Goal: Check status: Check status

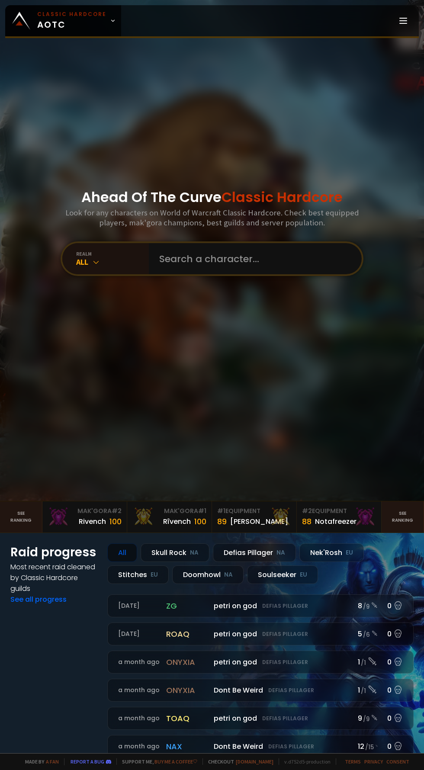
scroll to position [45, 0]
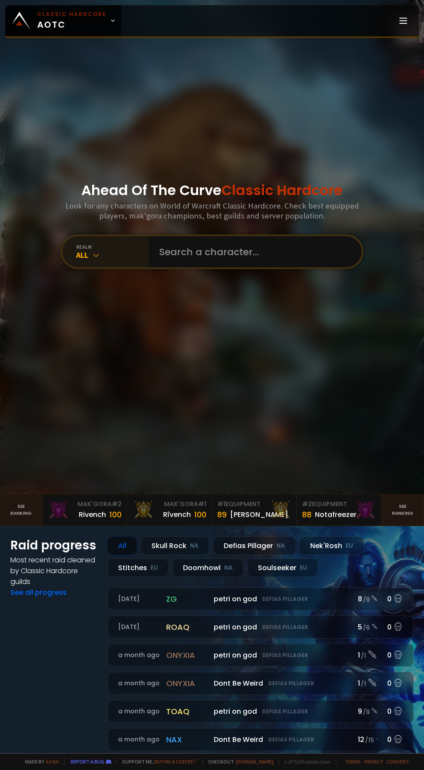
click at [94, 267] on div "realm All" at bounding box center [105, 251] width 86 height 31
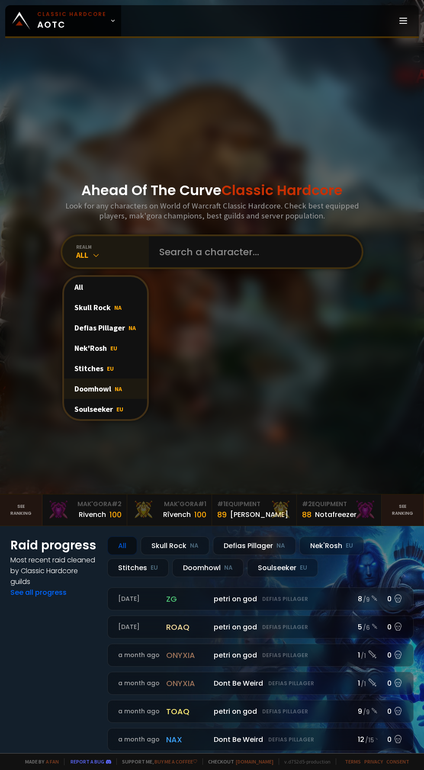
click at [101, 399] on div "Doomhowl NA" at bounding box center [105, 388] width 83 height 20
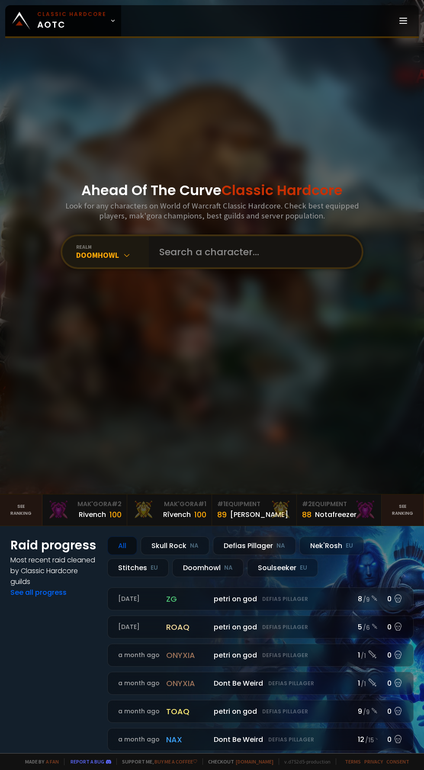
click at [188, 267] on input "text" at bounding box center [252, 251] width 197 height 31
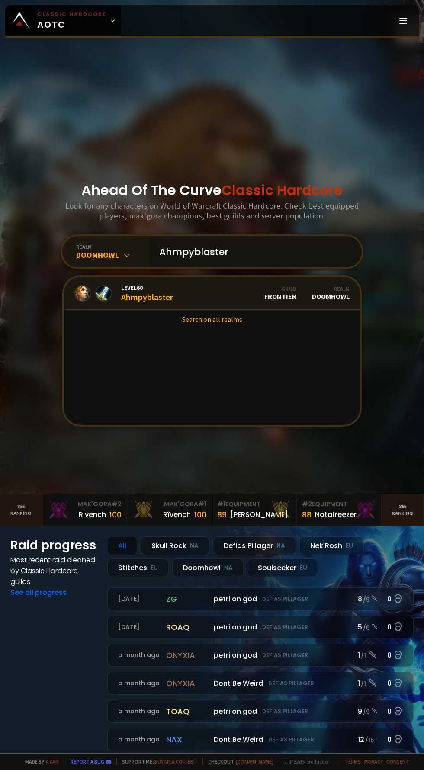
type input "Ahmpyblaster"
click at [160, 302] on div "Level 60 Ahmpyblaster" at bounding box center [147, 293] width 52 height 19
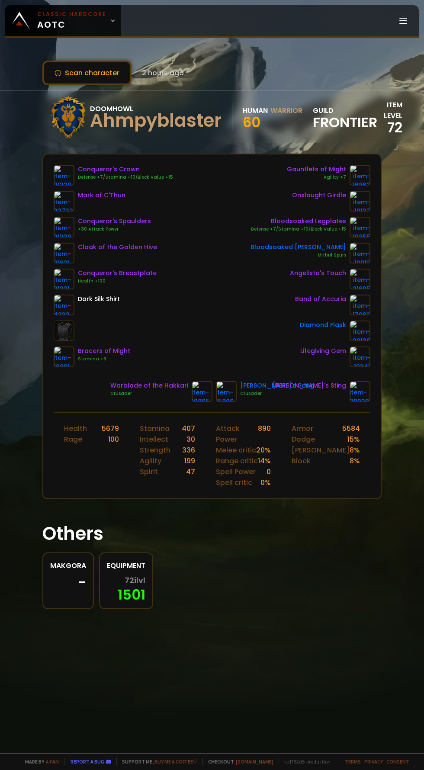
click at [349, 122] on span "Frontier" at bounding box center [345, 122] width 64 height 13
